Goal: Information Seeking & Learning: Learn about a topic

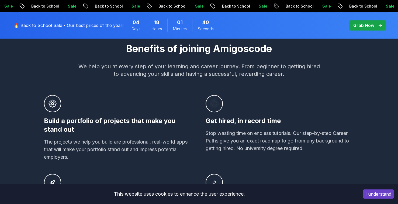
scroll to position [266, 0]
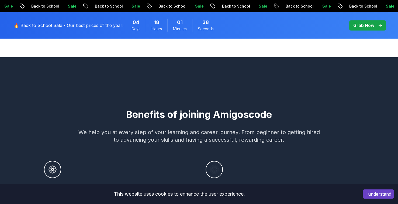
click at [367, 193] on button "I understand" at bounding box center [378, 193] width 31 height 9
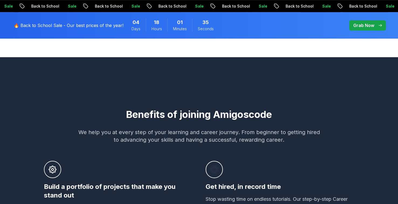
click at [370, 27] on p "Grab Now" at bounding box center [363, 25] width 21 height 6
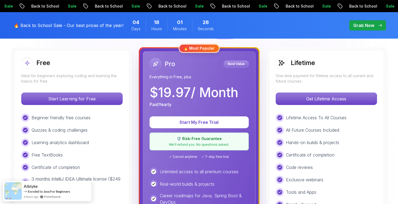
scroll to position [150, 0]
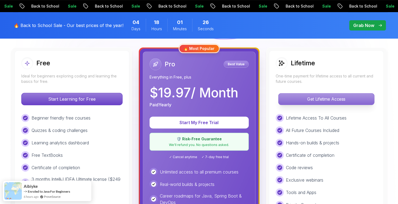
click at [315, 100] on p "Get Lifetime Access" at bounding box center [326, 98] width 96 height 11
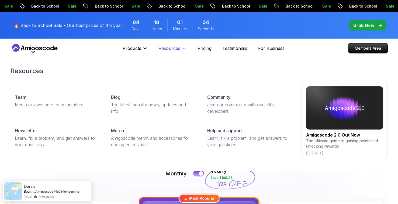
click at [172, 46] on p "Resources" at bounding box center [169, 48] width 22 height 6
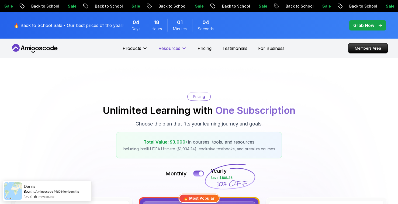
click at [172, 46] on p "Resources" at bounding box center [169, 48] width 22 height 6
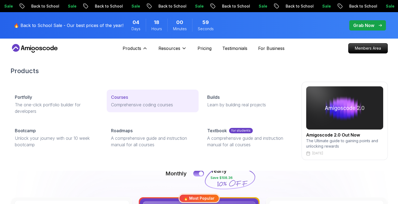
click at [117, 104] on p "Comprehensive coding courses" at bounding box center [152, 104] width 83 height 6
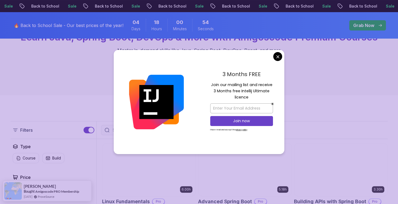
scroll to position [66, 0]
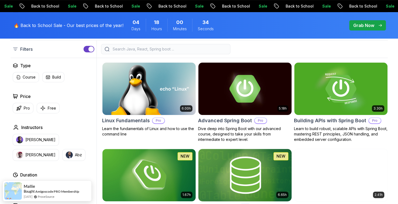
scroll to position [151, 0]
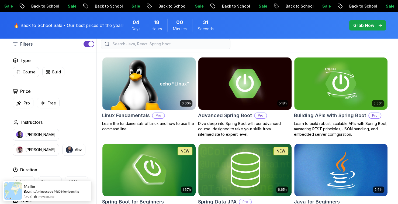
click at [242, 102] on img at bounding box center [245, 83] width 98 height 55
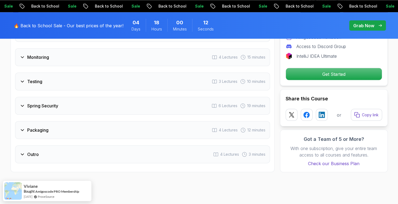
scroll to position [988, 0]
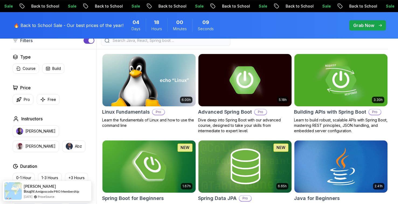
scroll to position [151, 0]
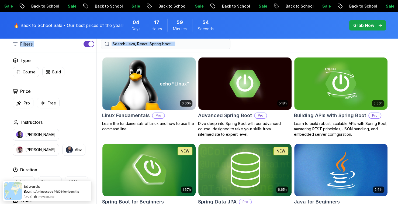
drag, startPoint x: 14, startPoint y: 59, endPoint x: 11, endPoint y: 43, distance: 16.2
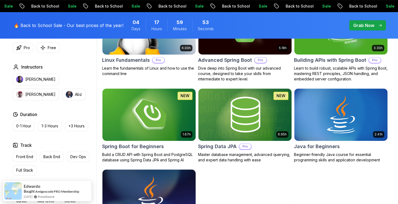
scroll to position [207, 0]
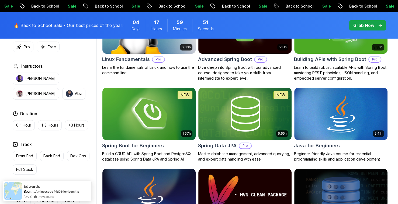
click at [142, 114] on img at bounding box center [149, 113] width 98 height 55
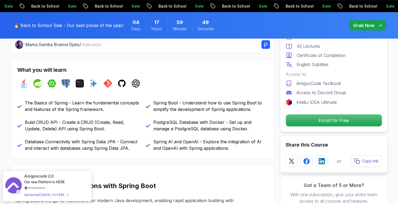
scroll to position [216, 0]
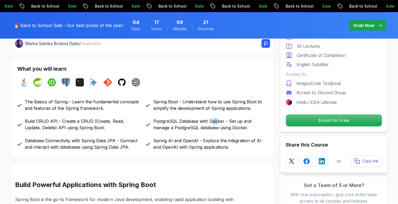
drag, startPoint x: 217, startPoint y: 120, endPoint x: 210, endPoint y: 120, distance: 6.2
click at [210, 120] on p "PostgreSQL Database with Docker - Set up and manage a PostgreSQL database using…" at bounding box center [210, 124] width 115 height 13
click at [187, 137] on p "Spring AI and OpenAI - Explore the integration of AI and OpenAI with Spring app…" at bounding box center [210, 143] width 115 height 13
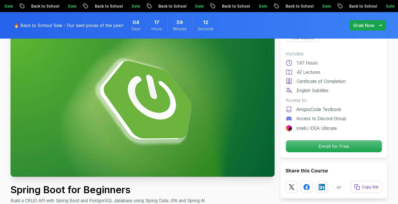
scroll to position [0, 0]
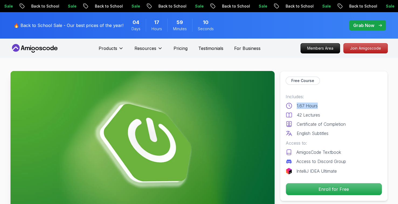
drag, startPoint x: 320, startPoint y: 105, endPoint x: 294, endPoint y: 103, distance: 25.2
click at [294, 103] on div "1.67 Hours" at bounding box center [334, 105] width 96 height 6
drag, startPoint x: 328, startPoint y: 113, endPoint x: 298, endPoint y: 114, distance: 30.7
click at [298, 114] on div "42 Lectures" at bounding box center [334, 115] width 96 height 6
click at [350, 146] on div "Access to: AmigosCode Textbook Access to Discord Group" at bounding box center [334, 152] width 96 height 25
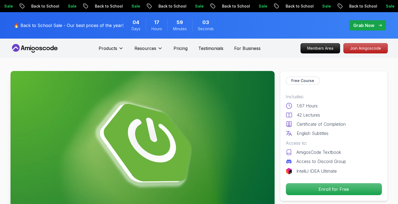
click at [329, 125] on p "Certificate of Completion" at bounding box center [321, 124] width 49 height 6
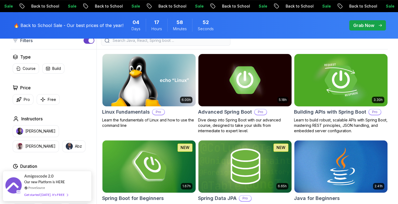
scroll to position [154, 0]
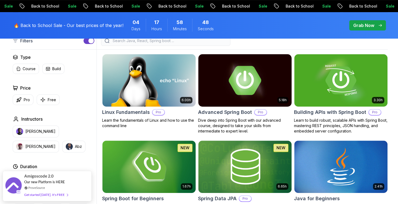
click at [242, 85] on img at bounding box center [245, 80] width 98 height 55
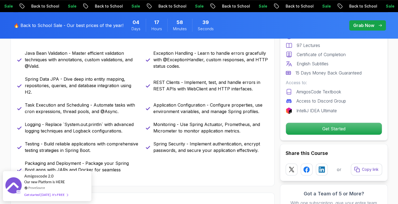
scroll to position [292, 0]
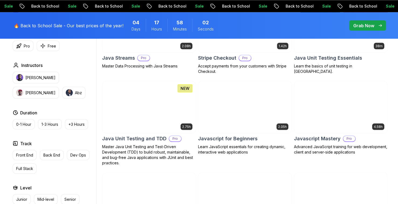
scroll to position [973, 0]
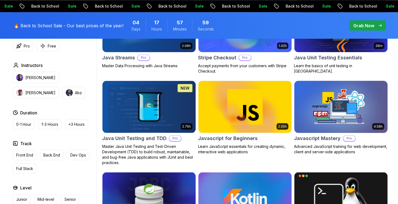
click at [332, 122] on img at bounding box center [341, 106] width 98 height 55
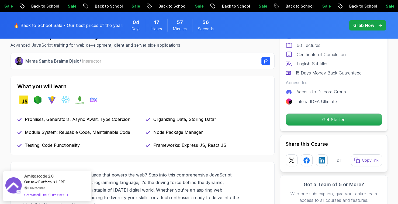
scroll to position [202, 0]
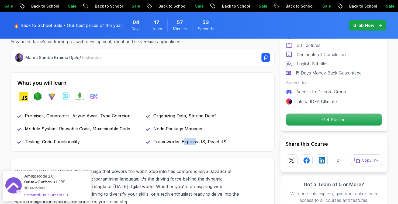
drag, startPoint x: 195, startPoint y: 143, endPoint x: 184, endPoint y: 143, distance: 10.8
click at [184, 143] on p "Frameworks: Express JS, React JS" at bounding box center [189, 141] width 73 height 6
click at [203, 138] on div "Promises, Generators, Async Await, Type Coercion Organizing Data, Storing Data"…" at bounding box center [142, 128] width 251 height 32
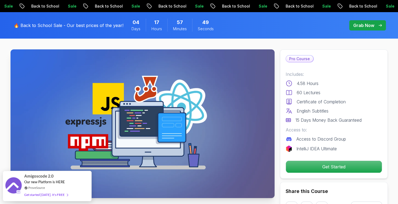
scroll to position [20, 0]
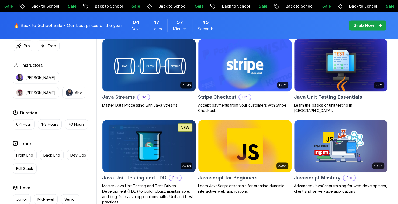
scroll to position [973, 0]
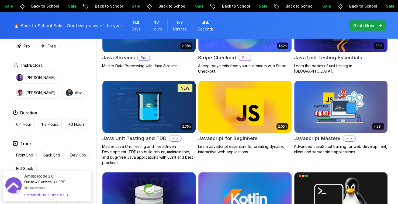
click at [257, 95] on img at bounding box center [245, 106] width 98 height 55
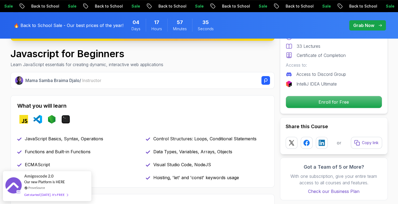
scroll to position [176, 0]
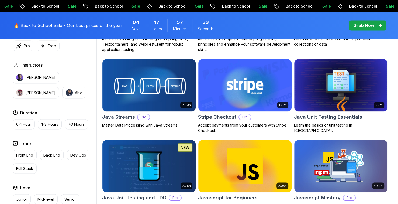
scroll to position [973, 0]
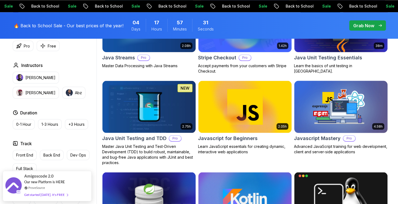
click at [342, 98] on img at bounding box center [341, 106] width 98 height 55
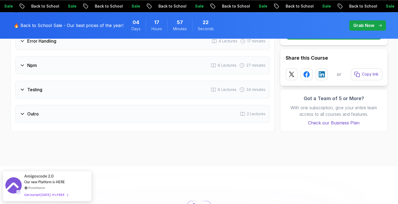
scroll to position [772, 0]
click at [38, 65] on div "Npm 8 Lectures 27 minutes" at bounding box center [142, 65] width 255 height 18
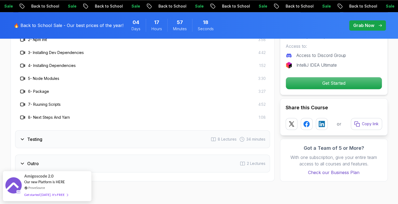
scroll to position [813, 0]
click at [16, 133] on div "Testing 8 Lectures 34 minutes" at bounding box center [142, 139] width 255 height 18
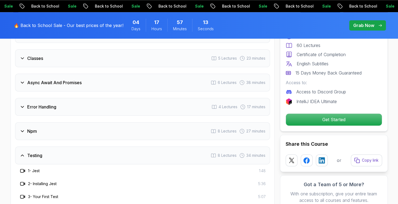
scroll to position [693, 0]
click at [59, 87] on div "Async Await And Promises 6 Lectures 38 minutes" at bounding box center [142, 83] width 255 height 18
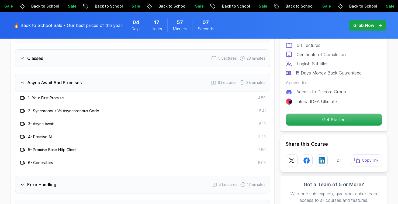
click at [59, 87] on div "Async Await And Promises 6 Lectures 38 minutes" at bounding box center [142, 83] width 255 height 18
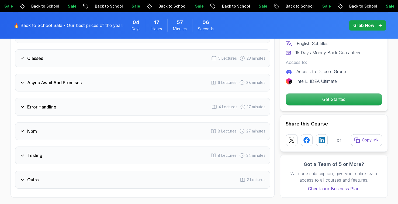
click at [41, 101] on div "Error Handling 4 Lectures 17 minutes" at bounding box center [142, 107] width 255 height 18
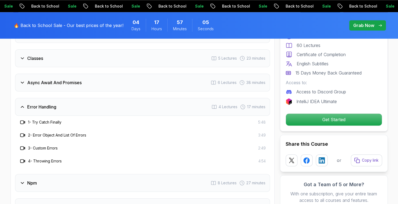
click at [41, 101] on div "Error Handling 4 Lectures 17 minutes" at bounding box center [142, 107] width 255 height 18
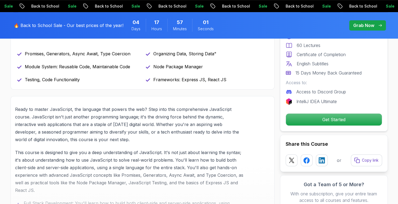
scroll to position [256, 0]
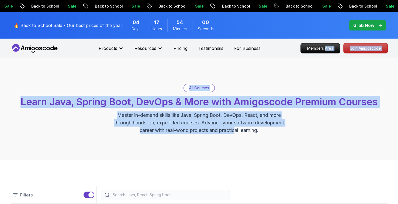
drag, startPoint x: 294, startPoint y: 91, endPoint x: 325, endPoint y: 58, distance: 45.2
click at [290, 110] on div "All Courses Learn Java, Spring Boot, DevOps & More with Amigoscode Premium Cour…" at bounding box center [199, 109] width 377 height 50
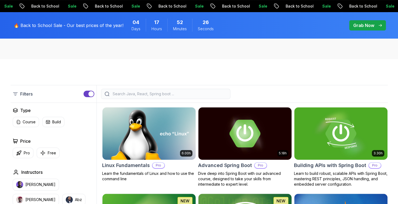
scroll to position [103, 0]
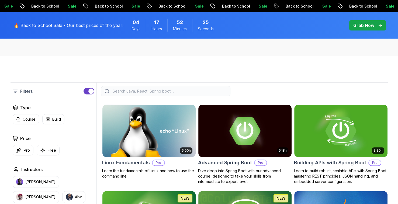
click at [202, 92] on input "search" at bounding box center [169, 90] width 115 height 5
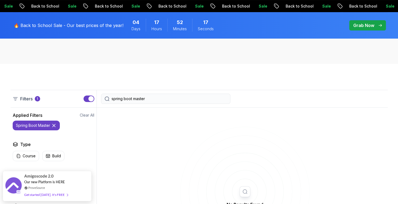
scroll to position [92, 0]
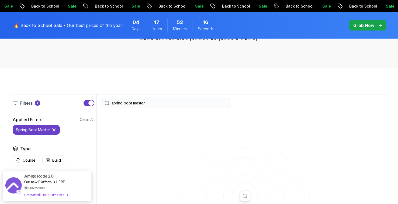
type input "spring boot master"
click at [57, 174] on div "Amigoscode 2.0" at bounding box center [46, 173] width 44 height 6
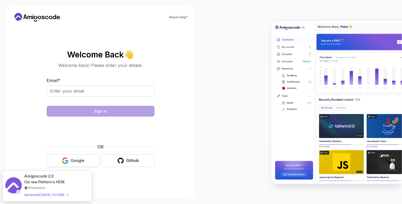
click at [79, 161] on div "Google" at bounding box center [78, 160] width 14 height 5
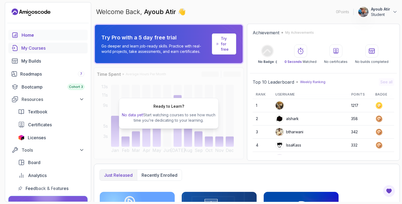
click at [41, 52] on link "My Courses" at bounding box center [47, 48] width 79 height 11
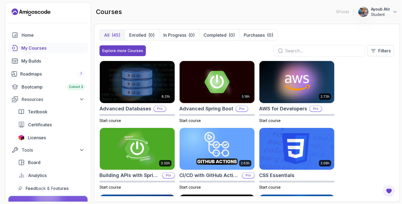
click at [306, 51] on input "text" at bounding box center [322, 50] width 75 height 6
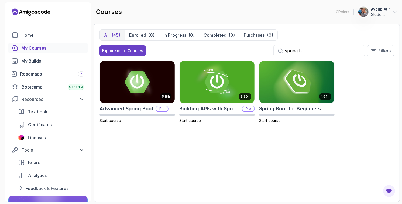
type input "spring b"
